Goal: Check status: Check status

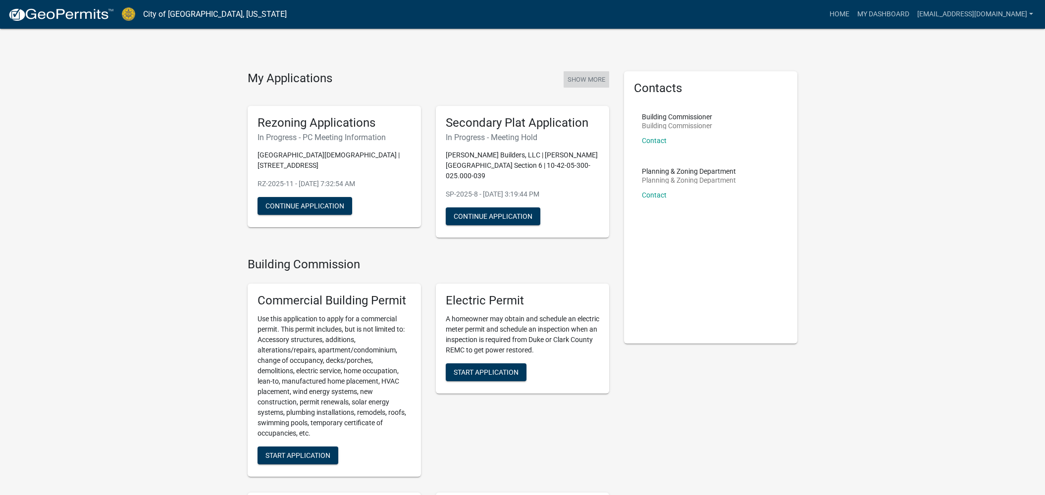
click at [594, 80] on button "Show More" at bounding box center [587, 79] width 46 height 16
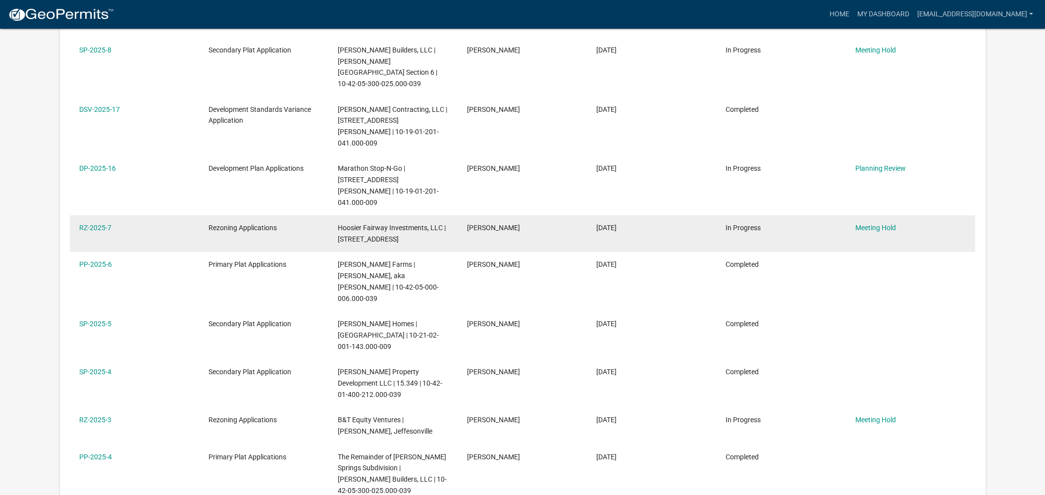
scroll to position [258, 0]
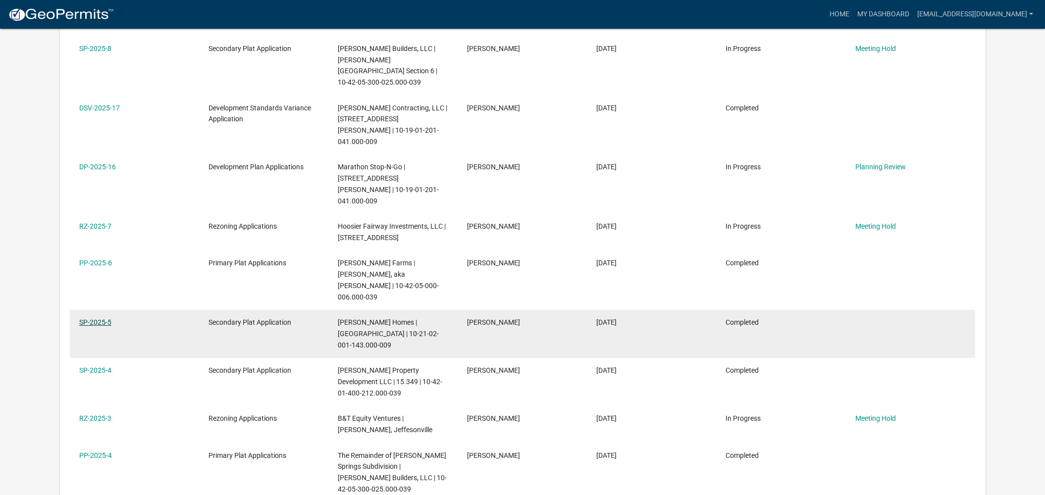
click at [83, 318] on link "SP-2025-5" at bounding box center [95, 322] width 32 height 8
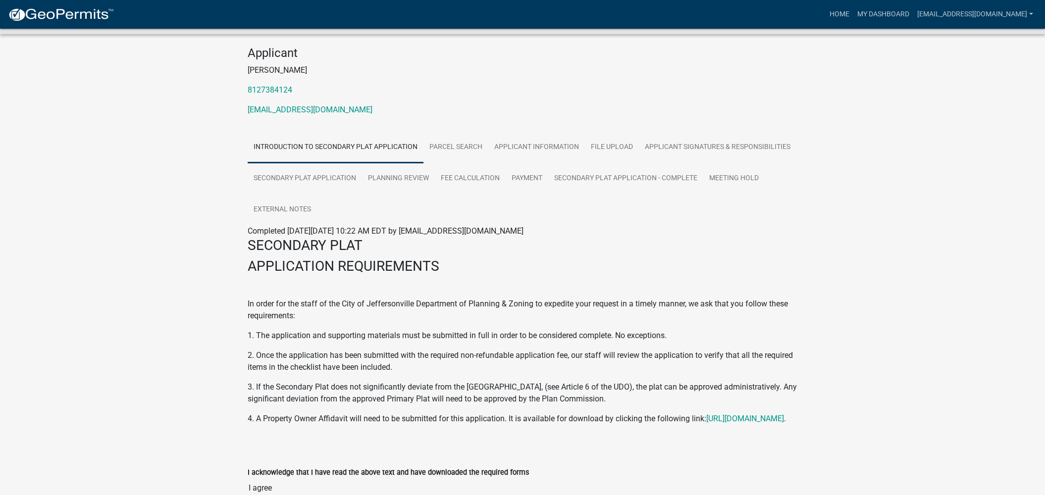
scroll to position [110, 0]
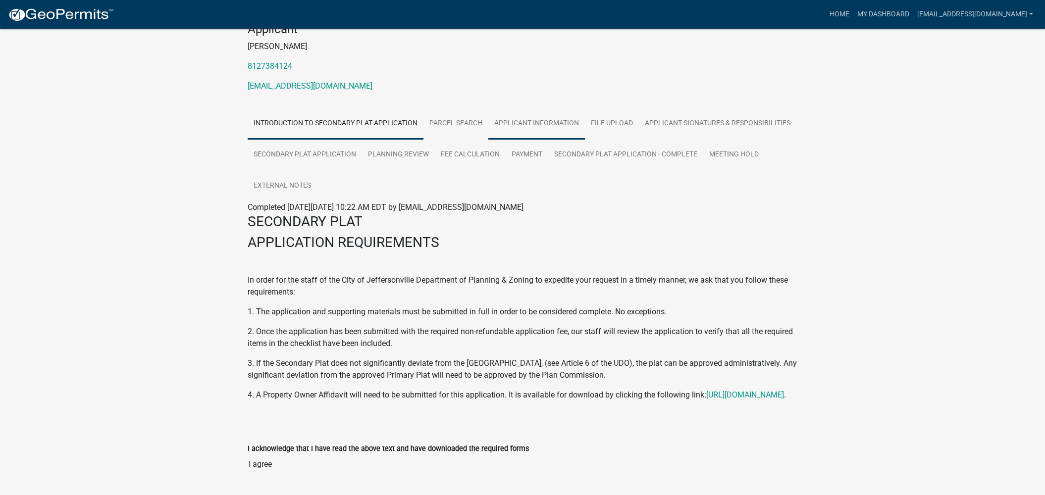
click at [556, 118] on link "Applicant Information" at bounding box center [536, 124] width 97 height 32
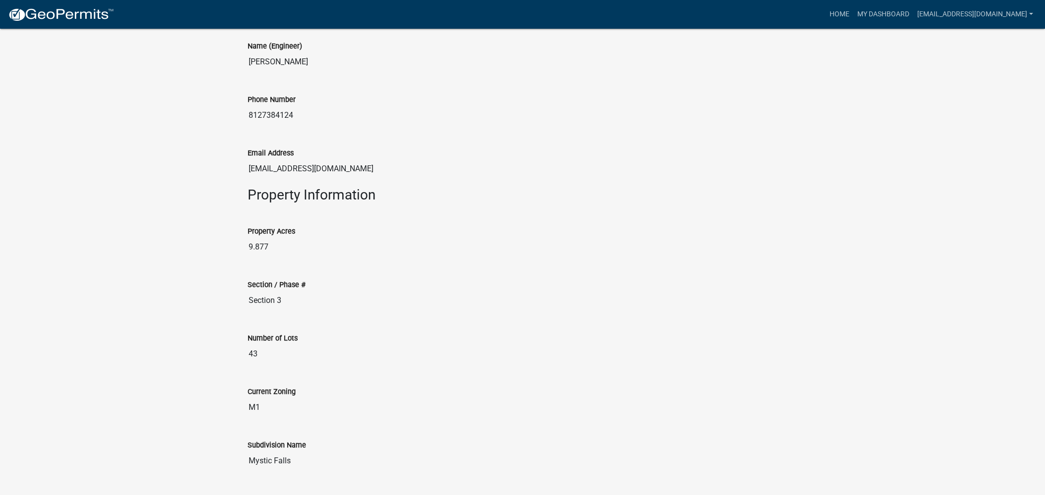
scroll to position [745, 0]
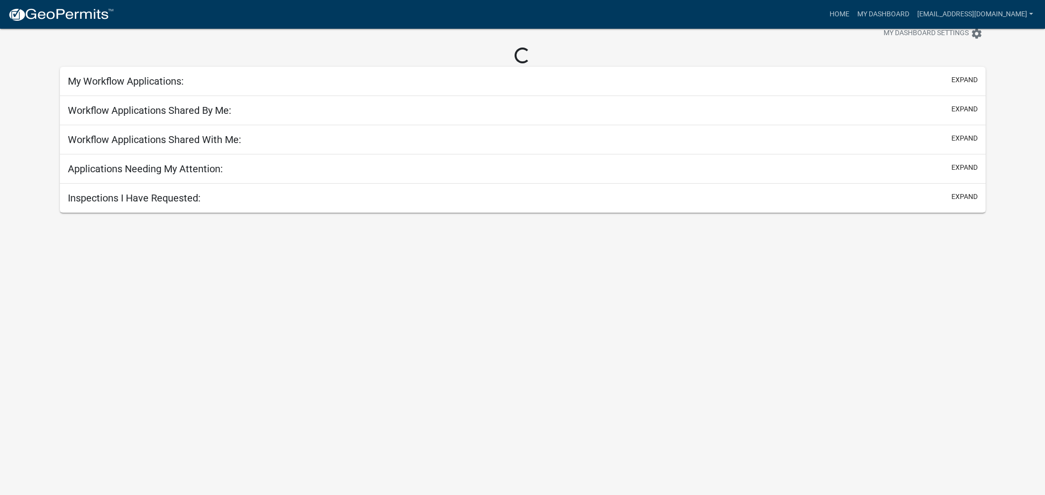
scroll to position [29, 0]
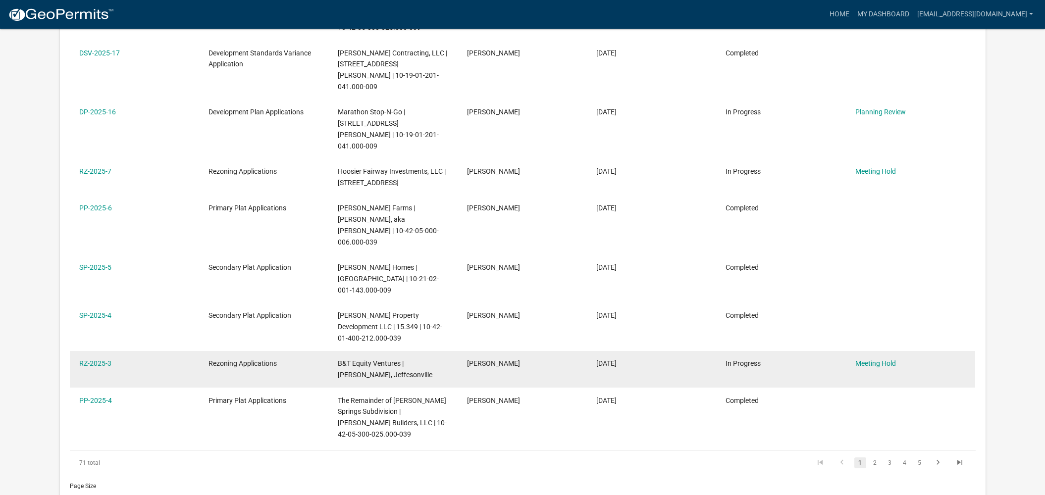
scroll to position [296, 0]
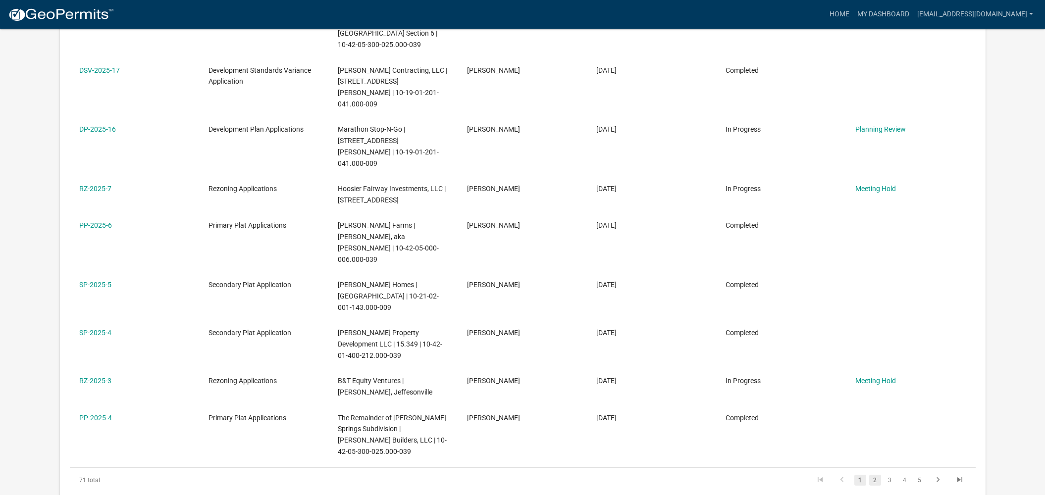
click at [875, 475] on link "2" at bounding box center [875, 480] width 12 height 11
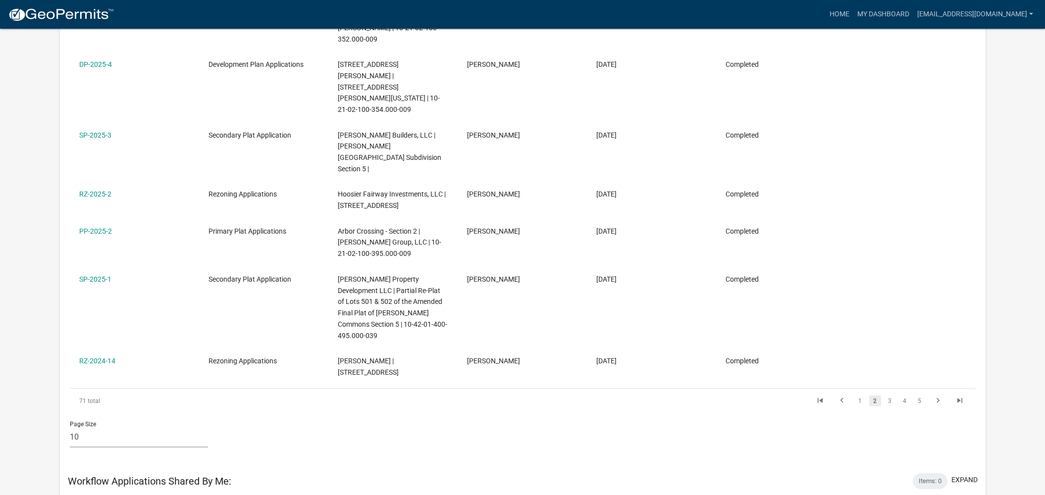
scroll to position [440, 0]
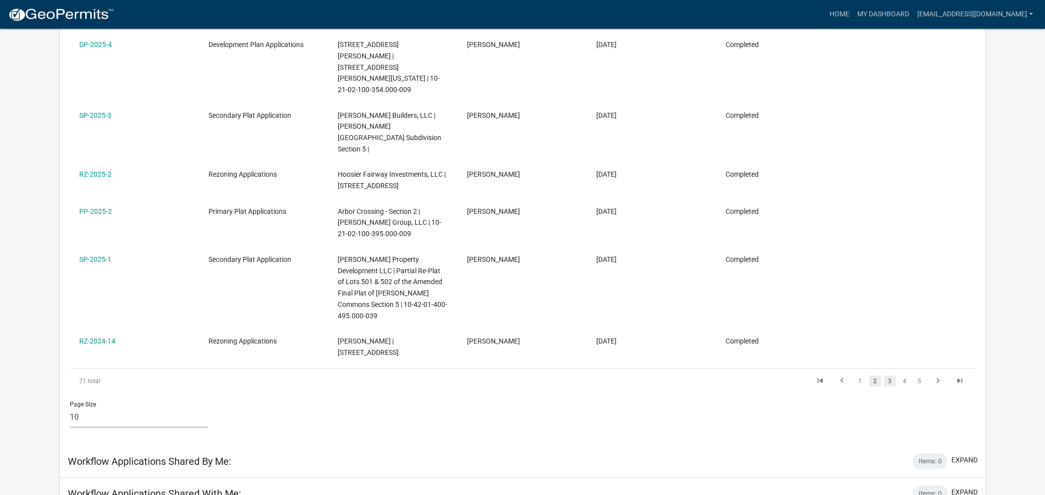
click at [889, 376] on link "3" at bounding box center [890, 381] width 12 height 11
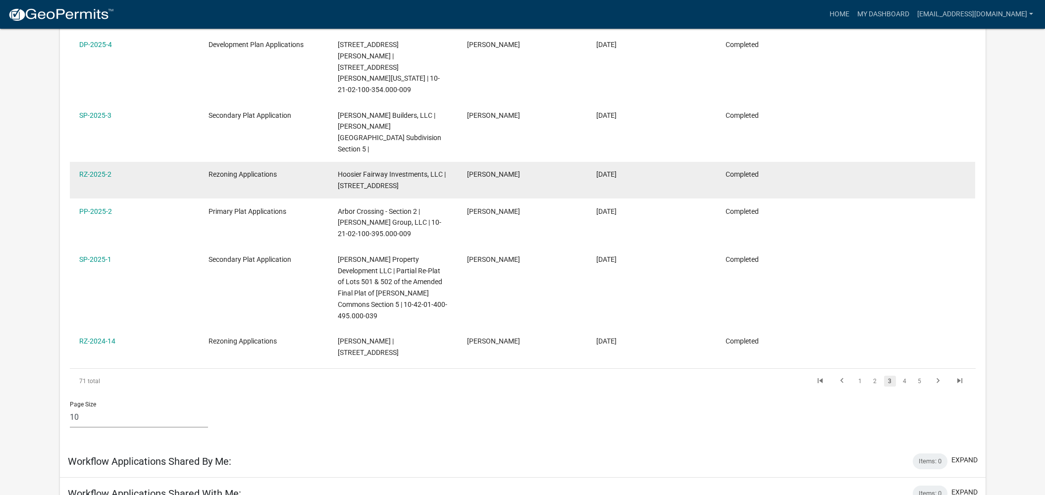
scroll to position [418, 0]
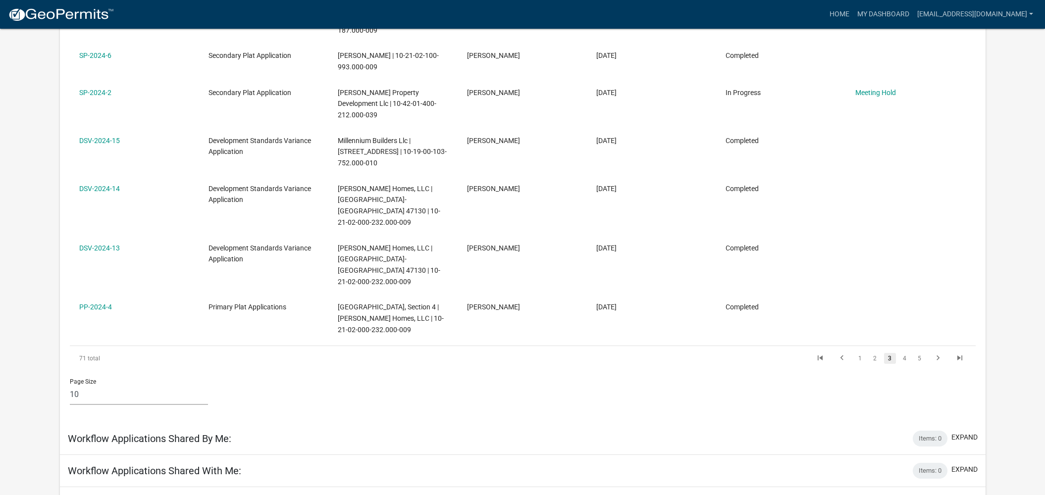
click at [890, 353] on link "3" at bounding box center [890, 358] width 12 height 11
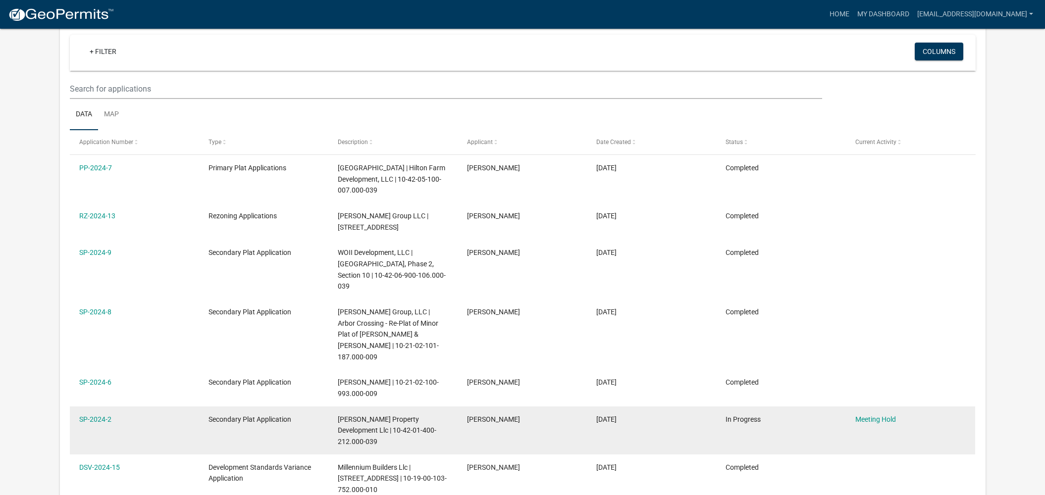
scroll to position [87, 0]
